Goal: Task Accomplishment & Management: Use online tool/utility

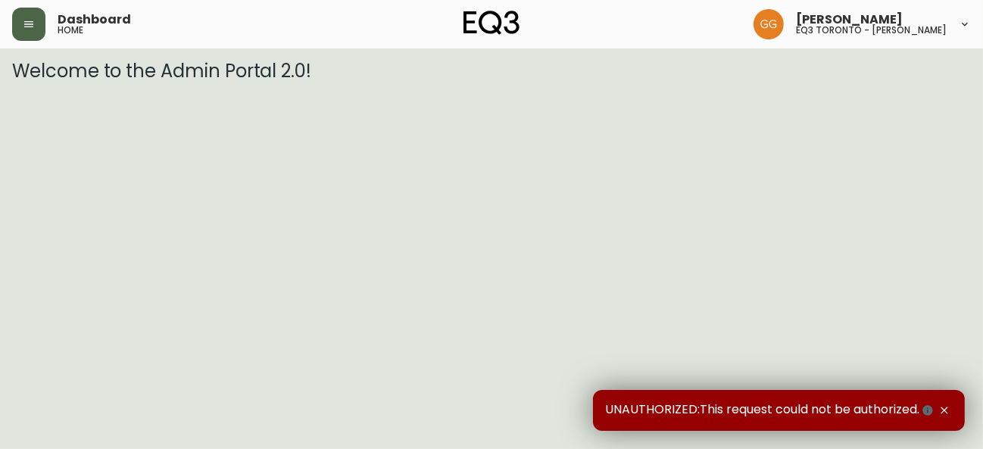
click at [37, 29] on button "button" at bounding box center [28, 24] width 33 height 33
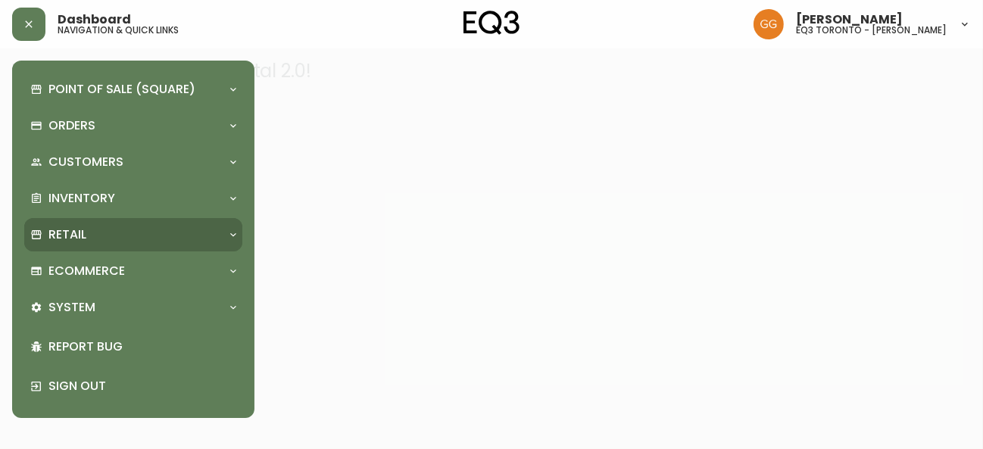
click at [126, 235] on div "Retail" at bounding box center [125, 234] width 191 height 17
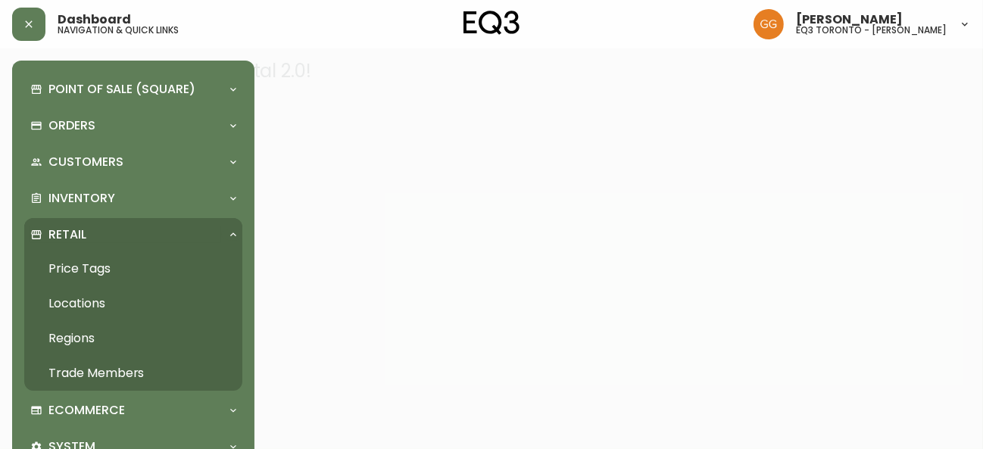
click at [101, 269] on link "Price Tags" at bounding box center [133, 268] width 218 height 35
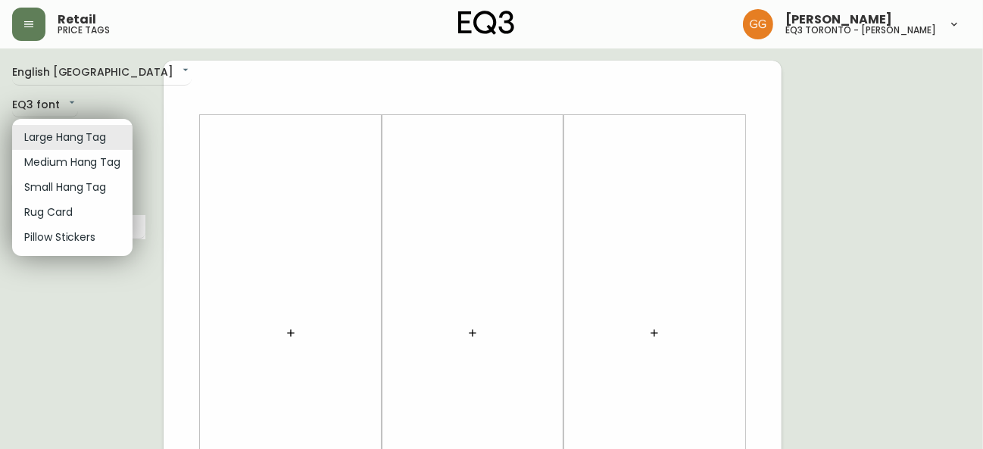
click at [83, 183] on li "Small Hang Tag" at bounding box center [72, 187] width 120 height 25
type input "small"
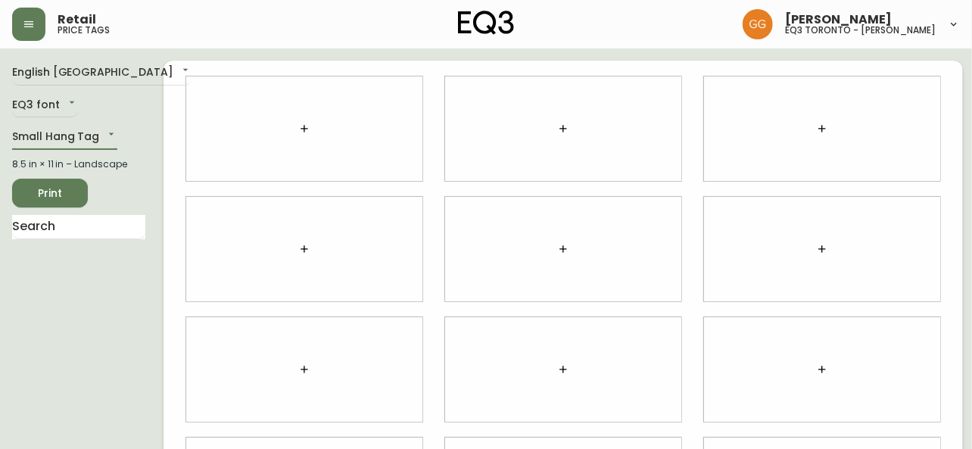
click at [343, 139] on div at bounding box center [304, 128] width 236 height 104
click at [86, 230] on input "text" at bounding box center [78, 227] width 133 height 24
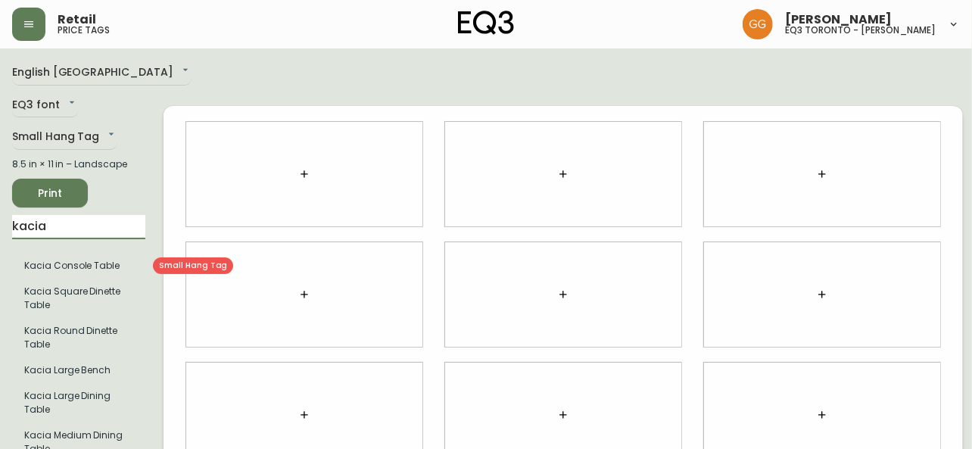
type input "kacia"
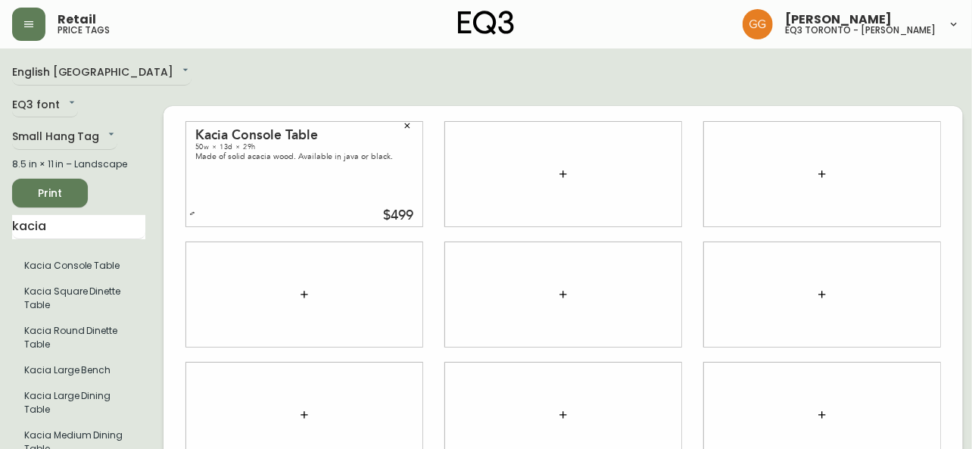
click at [33, 205] on button "Print" at bounding box center [50, 193] width 76 height 29
click at [66, 186] on span "Print" at bounding box center [49, 193] width 51 height 19
